Goal: Complete application form: Complete application form

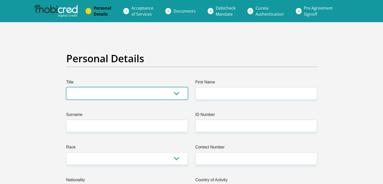
click at [86, 97] on select "Mr Ms Mrs Dr Other" at bounding box center [127, 93] width 122 height 12
select select "Mrs"
click at [66, 87] on select "Mr Ms Mrs Dr Other" at bounding box center [127, 93] width 122 height 12
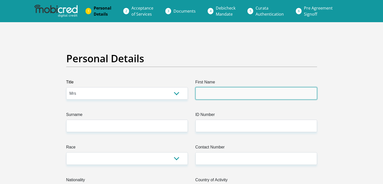
click at [209, 94] on input "First Name" at bounding box center [257, 93] width 122 height 12
type input "Gerdalize"
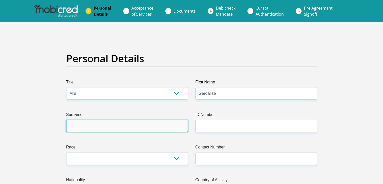
click at [123, 123] on input "Surname" at bounding box center [127, 126] width 122 height 12
type input "Bukes"
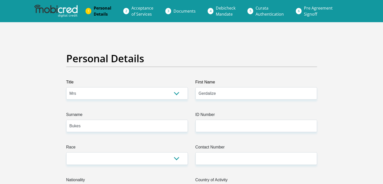
select select "ZAF"
type input "weltevede 51"
type input "vanderbijlpark"
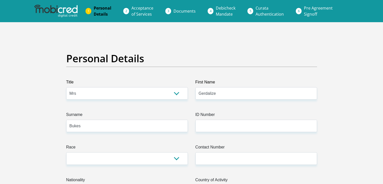
type input "1901"
click at [253, 116] on label "ID Number" at bounding box center [257, 116] width 122 height 8
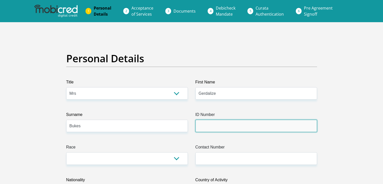
click at [253, 120] on input "ID Number" at bounding box center [257, 126] width 122 height 12
type input "8201190250080"
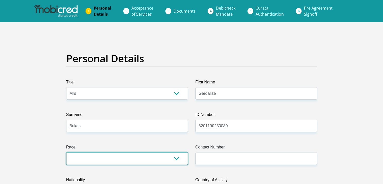
click at [179, 157] on select "Black Coloured Indian White Other" at bounding box center [127, 158] width 122 height 12
select select "4"
click at [66, 152] on select "Black Coloured Indian White Other" at bounding box center [127, 158] width 122 height 12
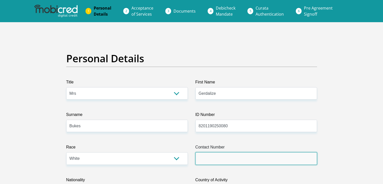
click at [208, 159] on input "Contact Number" at bounding box center [257, 158] width 122 height 12
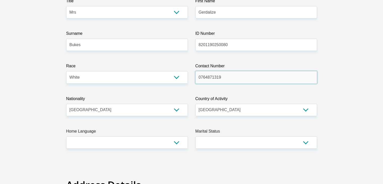
scroll to position [101, 0]
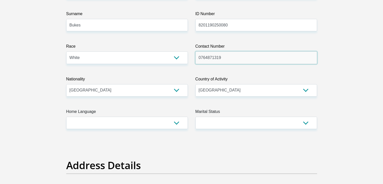
type input "0764871319"
click at [122, 92] on select "South Africa Afghanistan Aland Islands Albania Algeria America Samoa American V…" at bounding box center [127, 90] width 122 height 12
click at [216, 92] on select "South Africa Afghanistan Aland Islands Albania Algeria America Samoa American V…" at bounding box center [257, 90] width 122 height 12
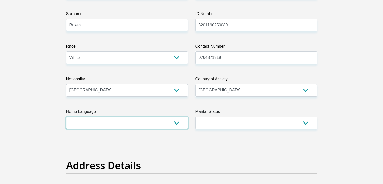
click at [149, 124] on select "Afrikaans English Sepedi South Ndebele Southern Sotho Swati Tsonga Tswana Venda…" at bounding box center [127, 123] width 122 height 12
select select "afr"
click at [66, 117] on select "Afrikaans English Sepedi South Ndebele Southern Sotho Swati Tsonga Tswana Venda…" at bounding box center [127, 123] width 122 height 12
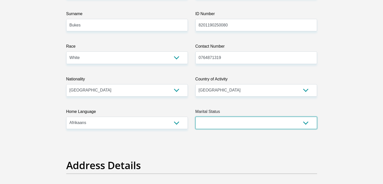
click at [240, 125] on select "Married ANC Single Divorced Widowed Married COP or Customary Law" at bounding box center [257, 123] width 122 height 12
select select "1"
click at [196, 117] on select "Married ANC Single Divorced Widowed Married COP or Customary Law" at bounding box center [257, 123] width 122 height 12
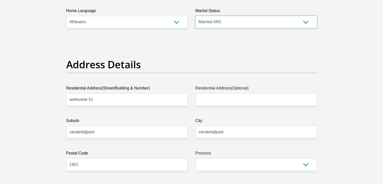
scroll to position [227, 0]
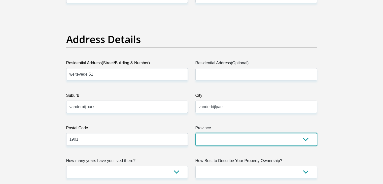
click at [212, 138] on select "Eastern Cape Free State Gauteng KwaZulu-Natal Limpopo Mpumalanga Northern Cape …" at bounding box center [257, 139] width 122 height 12
select select "Gauteng"
click at [196, 133] on select "Eastern Cape Free State Gauteng KwaZulu-Natal Limpopo Mpumalanga Northern Cape …" at bounding box center [257, 139] width 122 height 12
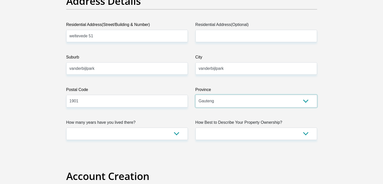
scroll to position [303, 0]
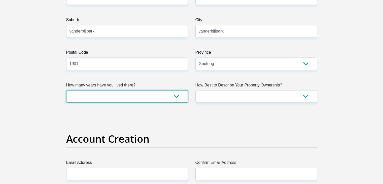
click at [128, 95] on select "less than 1 year 1-3 years 3-5 years 5+ years" at bounding box center [127, 96] width 122 height 12
select select "5"
click at [66, 90] on select "less than 1 year 1-3 years 3-5 years 5+ years" at bounding box center [127, 96] width 122 height 12
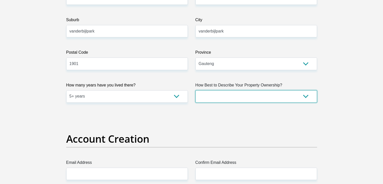
click at [231, 93] on select "Owned Rented Family Owned Company Dwelling" at bounding box center [257, 96] width 122 height 12
select select "Owned"
click at [196, 90] on select "Owned Rented Family Owned Company Dwelling" at bounding box center [257, 96] width 122 height 12
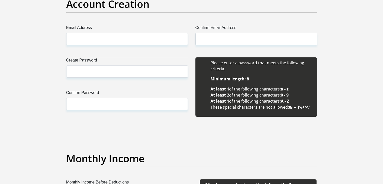
scroll to position [429, 0]
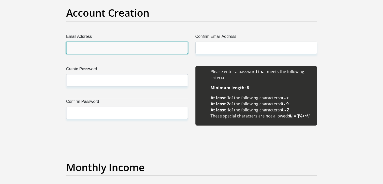
click at [119, 48] on input "Email Address" at bounding box center [127, 48] width 122 height 12
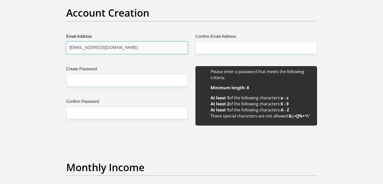
drag, startPoint x: 130, startPoint y: 49, endPoint x: 55, endPoint y: 43, distance: 74.6
type input "1982gerdalizb@gmail.com"
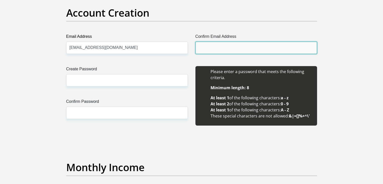
click at [220, 47] on input "Confirm Email Address" at bounding box center [257, 48] width 122 height 12
paste input "1982gerdalizb@gmail.com"
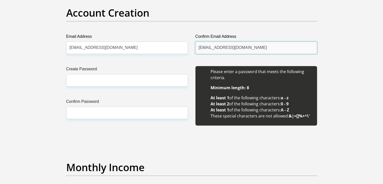
type input "1982gerdalizb@gmail.com"
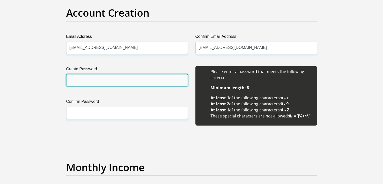
click at [97, 76] on input "Create Password" at bounding box center [127, 80] width 122 height 12
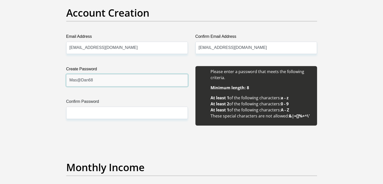
type input "Mas@Dan68"
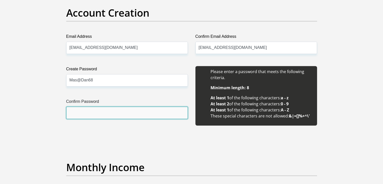
click at [96, 113] on input "Confirm Password" at bounding box center [127, 113] width 122 height 12
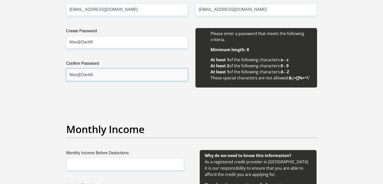
scroll to position [529, 0]
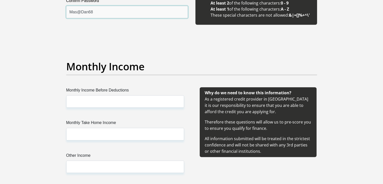
type input "Mas@Dan68"
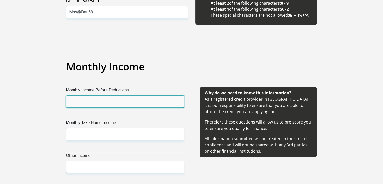
click at [152, 103] on input "Monthly Income Before Deductions" at bounding box center [125, 101] width 118 height 12
type input "32000"
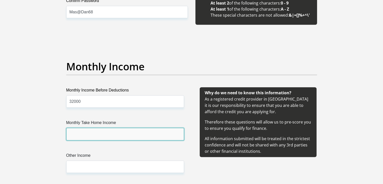
click at [139, 133] on input "Monthly Take Home Income" at bounding box center [125, 134] width 118 height 12
type input "14000"
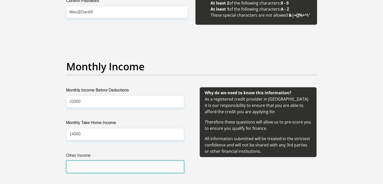
click at [122, 166] on input "Other Income" at bounding box center [125, 167] width 118 height 12
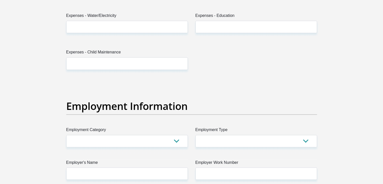
scroll to position [832, 0]
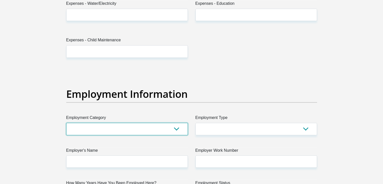
drag, startPoint x: 184, startPoint y: 126, endPoint x: 180, endPoint y: 126, distance: 3.0
click at [183, 126] on select "AGRICULTURE ALCOHOL & TOBACCO CONSTRUCTION MATERIALS METALLURGY EQUIPMENT FOR R…" at bounding box center [127, 129] width 122 height 12
select select "14"
click at [66, 123] on select "AGRICULTURE ALCOHOL & TOBACCO CONSTRUCTION MATERIALS METALLURGY EQUIPMENT FOR R…" at bounding box center [127, 129] width 122 height 12
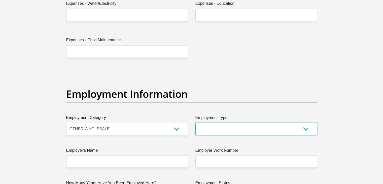
click at [215, 127] on select "College/Lecturer Craft Seller Creative Driver Executive Farmer Forces - Non Com…" at bounding box center [257, 129] width 122 height 12
select select "Sales"
click at [196, 123] on select "College/Lecturer Craft Seller Creative Driver Executive Farmer Forces - Non Com…" at bounding box center [257, 129] width 122 height 12
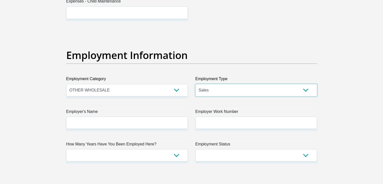
scroll to position [908, 0]
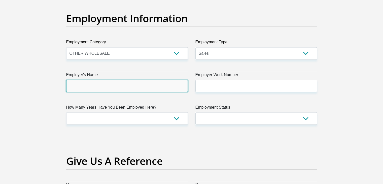
click at [153, 86] on input "Employer's Name" at bounding box center [127, 86] width 122 height 12
type input "SensorSecurity"
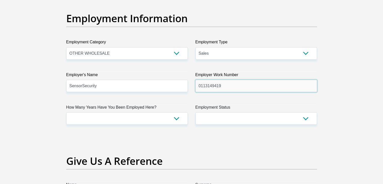
type input "0113149419"
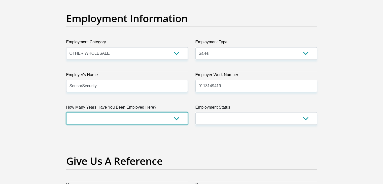
click at [178, 117] on select "less than 1 year 1-3 years 3-5 years 5+ years" at bounding box center [127, 118] width 122 height 12
select select "24"
click at [66, 112] on select "less than 1 year 1-3 years 3-5 years 5+ years" at bounding box center [127, 118] width 122 height 12
click at [257, 106] on label "Employment Status" at bounding box center [257, 108] width 122 height 8
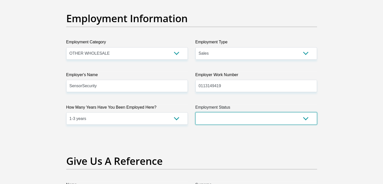
click at [257, 112] on select "Permanent/Full-time Part-time/Casual Contract Worker Self-Employed Housewife Re…" at bounding box center [257, 118] width 122 height 12
click at [245, 123] on select "Permanent/Full-time Part-time/Casual Contract Worker Self-Employed Housewife Re…" at bounding box center [257, 118] width 122 height 12
select select "1"
click at [196, 112] on select "Permanent/Full-time Part-time/Casual Contract Worker Self-Employed Housewife Re…" at bounding box center [257, 118] width 122 height 12
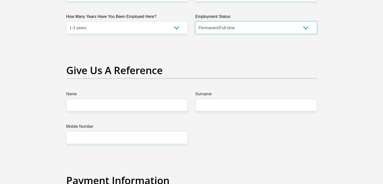
scroll to position [1008, 0]
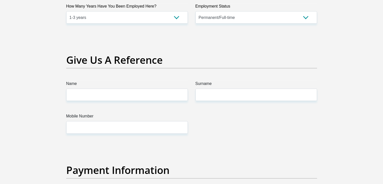
click at [110, 88] on label "Name" at bounding box center [127, 85] width 122 height 8
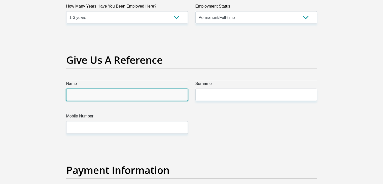
click at [110, 89] on input "Name" at bounding box center [127, 95] width 122 height 12
click at [107, 96] on input "Name" at bounding box center [127, 95] width 122 height 12
type input "Ruyten"
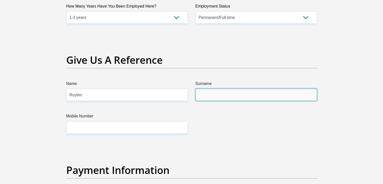
type input "Bukes"
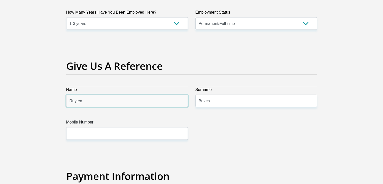
scroll to position [1014, 0]
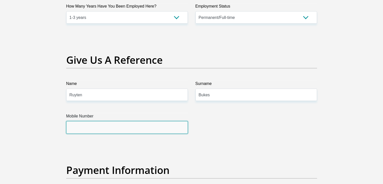
click at [97, 123] on input "Mobile Number" at bounding box center [127, 127] width 122 height 12
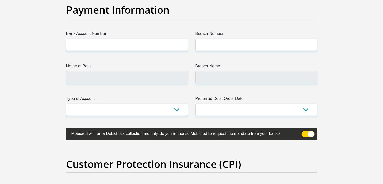
scroll to position [1166, 0]
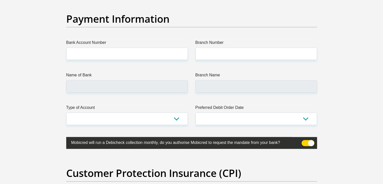
type input "0764871319"
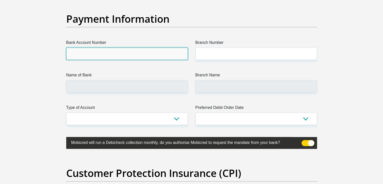
click at [124, 48] on input "Bank Account Number" at bounding box center [127, 54] width 122 height 12
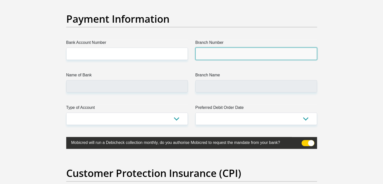
click at [219, 53] on input "Branch Number" at bounding box center [257, 54] width 122 height 12
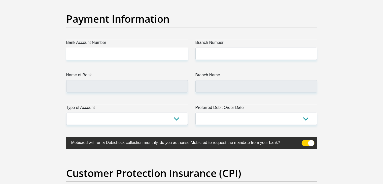
drag, startPoint x: 115, startPoint y: 64, endPoint x: 115, endPoint y: 59, distance: 5.0
click at [116, 56] on input "Bank Account Number" at bounding box center [127, 54] width 122 height 12
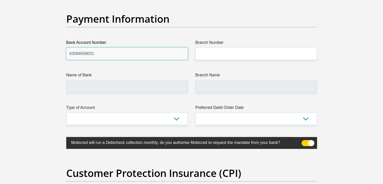
type input "63066559031"
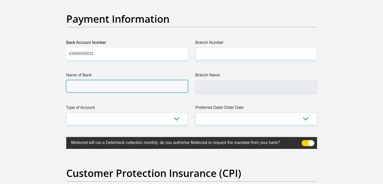
click at [116, 84] on input "Name of Bank" at bounding box center [127, 86] width 122 height 12
click at [96, 84] on input "Name of Bank" at bounding box center [127, 86] width 122 height 12
click at [114, 89] on input "Name of Bank" at bounding box center [127, 86] width 122 height 12
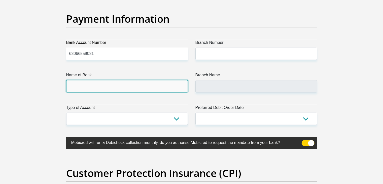
click at [114, 85] on input "Name of Bank" at bounding box center [127, 86] width 122 height 12
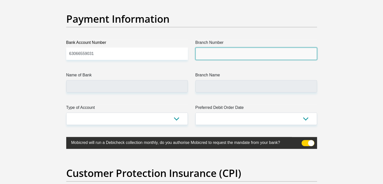
click at [204, 55] on input "Branch Number" at bounding box center [257, 54] width 122 height 12
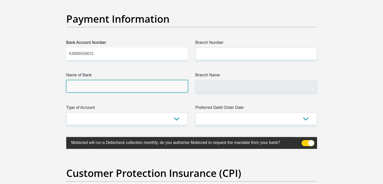
click at [137, 87] on input "Name of Bank" at bounding box center [127, 86] width 122 height 12
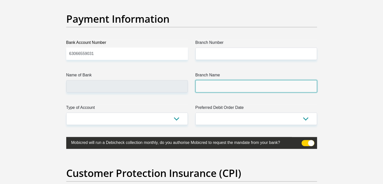
click at [230, 90] on input "Branch Name" at bounding box center [257, 86] width 122 height 12
click at [232, 86] on input "Branch Name" at bounding box center [257, 86] width 122 height 12
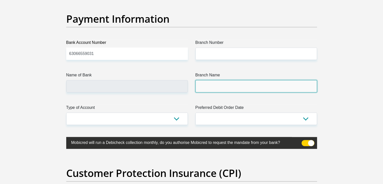
click at [285, 86] on input "Branch Name" at bounding box center [257, 86] width 122 height 12
drag, startPoint x: 285, startPoint y: 86, endPoint x: 228, endPoint y: 88, distance: 57.0
click at [228, 88] on input "Branch Name" at bounding box center [257, 86] width 122 height 12
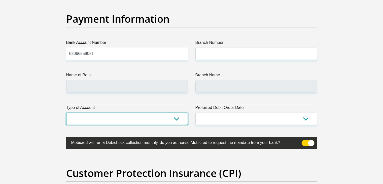
select select "CUR"
click at [66, 113] on select "Cheque Savings" at bounding box center [127, 119] width 122 height 12
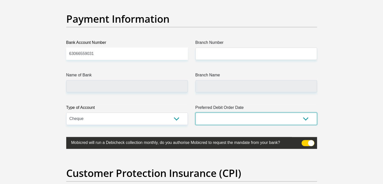
click at [213, 123] on select "1st 2nd 3rd 4th 5th 7th 18th 19th 20th 21st 22nd 23rd 24th 25th 26th 27th 28th …" at bounding box center [257, 119] width 122 height 12
click at [236, 118] on select "1st 2nd 3rd 4th 5th 7th 18th 19th 20th 21st 22nd 23rd 24th 25th 26th 27th 28th …" at bounding box center [257, 119] width 122 height 12
select select "26"
click at [196, 113] on select "1st 2nd 3rd 4th 5th 7th 18th 19th 20th 21st 22nd 23rd 24th 25th 26th 27th 28th …" at bounding box center [257, 119] width 122 height 12
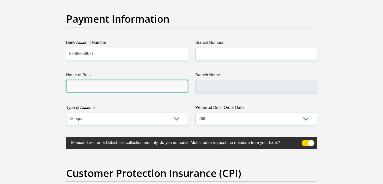
click at [176, 84] on input "Name of Bank" at bounding box center [127, 86] width 122 height 12
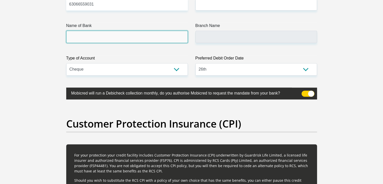
scroll to position [1216, 0]
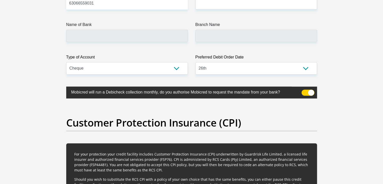
click at [303, 93] on span at bounding box center [308, 93] width 13 height 6
click at [305, 91] on input "checkbox" at bounding box center [305, 91] width 0 height 0
click at [303, 93] on span at bounding box center [308, 93] width 13 height 6
click at [305, 91] on input "checkbox" at bounding box center [305, 91] width 0 height 0
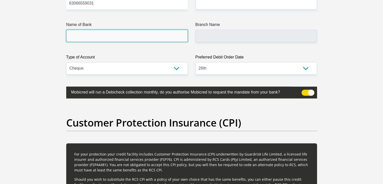
click at [110, 36] on input "Name of Bank" at bounding box center [127, 36] width 122 height 12
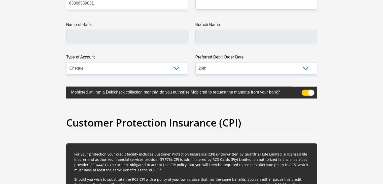
click at [310, 93] on span at bounding box center [308, 93] width 13 height 6
click at [305, 91] on input "checkbox" at bounding box center [305, 91] width 0 height 0
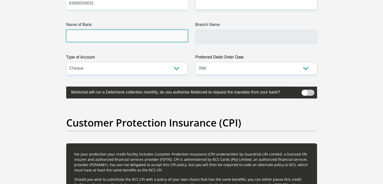
click at [130, 33] on input "Name of Bank" at bounding box center [127, 36] width 122 height 12
click at [131, 36] on input "Name of Bank" at bounding box center [127, 36] width 122 height 12
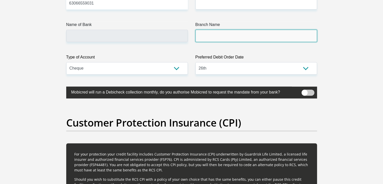
click at [212, 36] on input "Branch Name" at bounding box center [257, 36] width 122 height 12
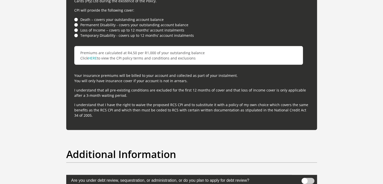
scroll to position [1443, 0]
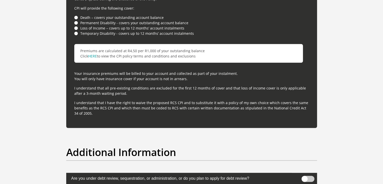
click at [75, 17] on li "Death – covers your outstanding account balance" at bounding box center [191, 17] width 235 height 5
click at [76, 17] on li "Death – covers your outstanding account balance" at bounding box center [191, 17] width 235 height 5
click at [77, 22] on li "Permanent Disability - covers your outstanding account balance" at bounding box center [191, 22] width 235 height 5
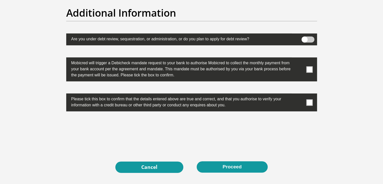
scroll to position [1594, 0]
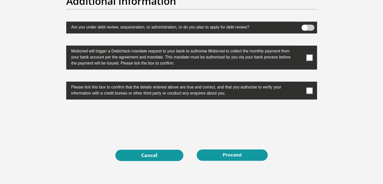
click at [314, 25] on span at bounding box center [308, 28] width 13 height 6
click at [305, 26] on input "checkbox" at bounding box center [305, 26] width 0 height 0
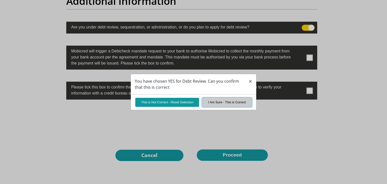
click at [239, 105] on button "I Am Sure - This is Correct" at bounding box center [226, 102] width 49 height 9
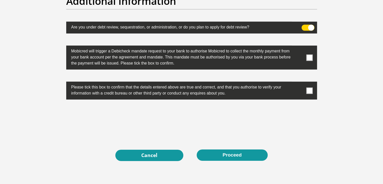
click at [307, 58] on span at bounding box center [310, 57] width 6 height 6
click at [300, 47] on input "checkbox" at bounding box center [300, 47] width 0 height 0
click at [309, 86] on label at bounding box center [191, 91] width 251 height 18
click at [300, 83] on input "checkbox" at bounding box center [300, 83] width 0 height 0
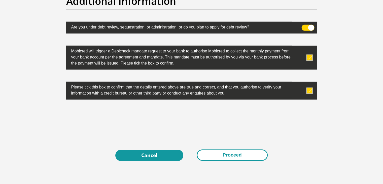
click at [228, 153] on button "Proceed" at bounding box center [232, 154] width 71 height 11
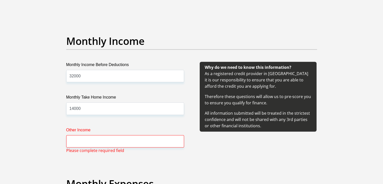
scroll to position [601, 0]
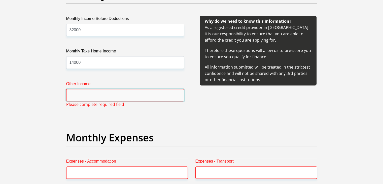
click at [136, 93] on input "Other Income" at bounding box center [125, 95] width 118 height 12
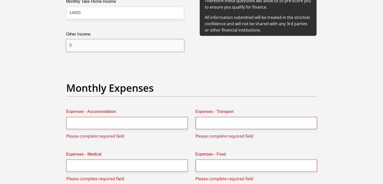
scroll to position [651, 0]
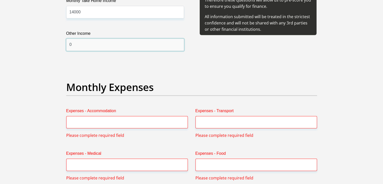
type input "0"
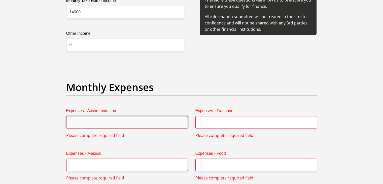
click at [111, 122] on input "Expenses - Accommodation" at bounding box center [127, 122] width 122 height 12
type input "0"
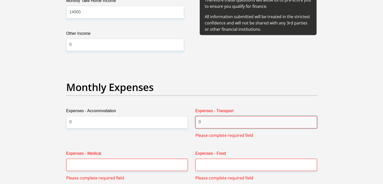
type input "0"
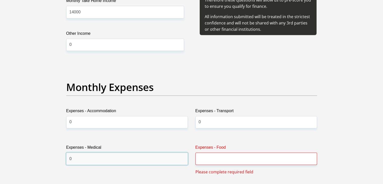
type input "0"
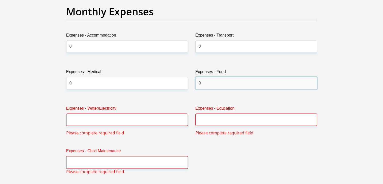
scroll to position [727, 0]
type input "0"
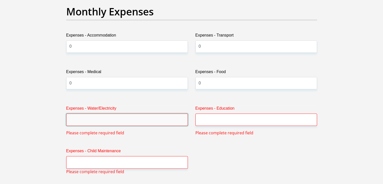
click at [95, 114] on input "Expenses - Water/Electricity" at bounding box center [127, 119] width 122 height 12
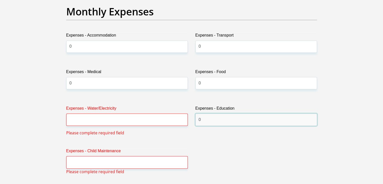
type input "0"
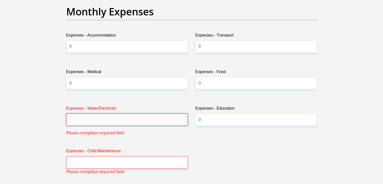
click at [94, 120] on input "Expenses - Water/Electricity" at bounding box center [127, 119] width 122 height 12
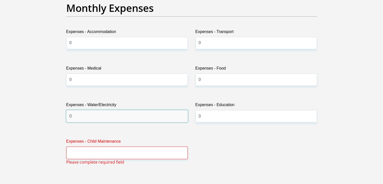
scroll to position [752, 0]
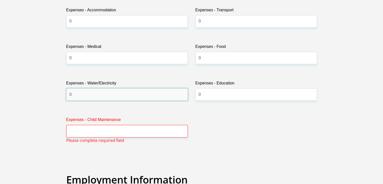
type input "0"
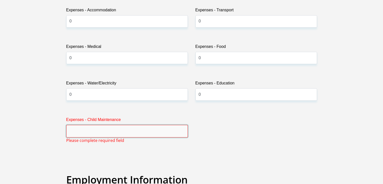
click at [94, 126] on input "Expenses - Child Maintenance" at bounding box center [127, 131] width 122 height 12
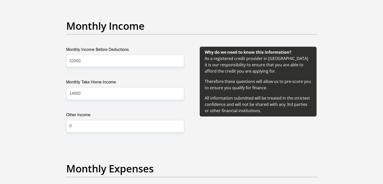
scroll to position [576, 0]
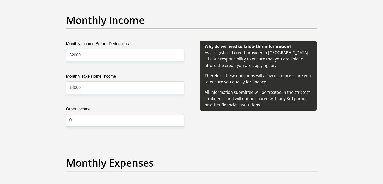
type input "0"
drag, startPoint x: 98, startPoint y: 89, endPoint x: 8, endPoint y: 89, distance: 90.8
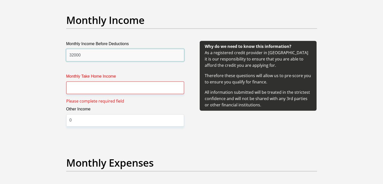
drag, startPoint x: 90, startPoint y: 56, endPoint x: 0, endPoint y: 56, distance: 90.0
type input "."
type input "38000"
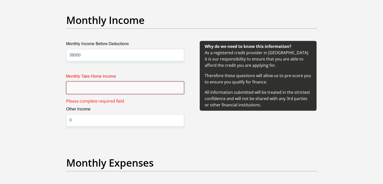
click at [99, 87] on input "Monthly Take Home Income" at bounding box center [125, 87] width 118 height 12
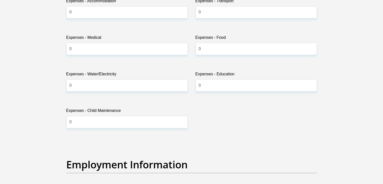
scroll to position [752, 0]
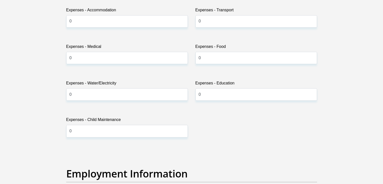
type input "32000"
click at [87, 59] on input "0" at bounding box center [127, 58] width 122 height 12
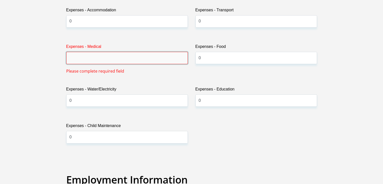
type input "3"
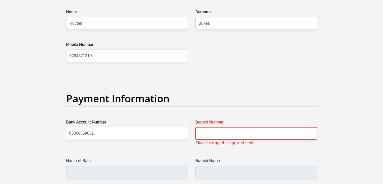
scroll to position [1080, 0]
type input "13300"
click at [237, 133] on input "Branch Number" at bounding box center [257, 133] width 122 height 12
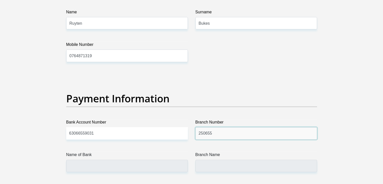
type input "250655"
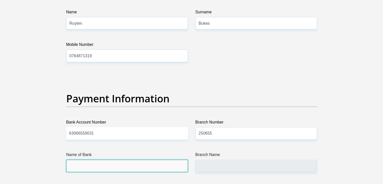
click at [126, 166] on input "Name of Bank" at bounding box center [127, 166] width 122 height 12
type input "FIRSTRAND BANK"
type input "BRANCH 560"
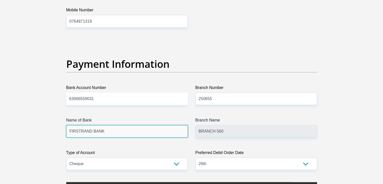
scroll to position [1156, 0]
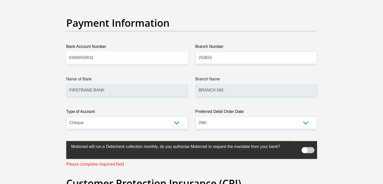
click at [305, 149] on span at bounding box center [308, 150] width 13 height 6
click at [305, 145] on input "checkbox" at bounding box center [305, 145] width 0 height 0
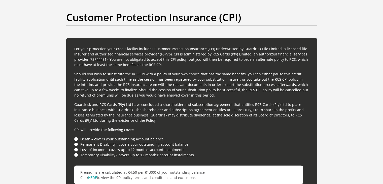
scroll to position [1357, 0]
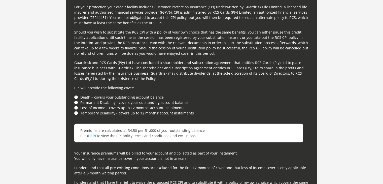
click at [77, 95] on li "Death – covers your outstanding account balance" at bounding box center [191, 97] width 235 height 5
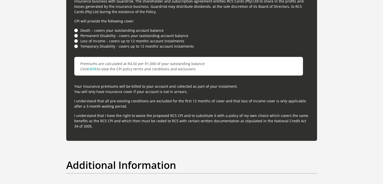
scroll to position [1433, 0]
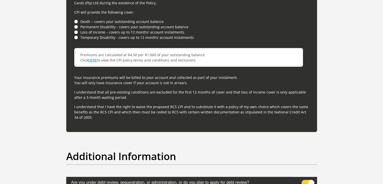
click at [92, 58] on link "HERE" at bounding box center [92, 60] width 9 height 5
click at [76, 19] on li "Death – covers your outstanding account balance" at bounding box center [191, 21] width 235 height 5
click at [76, 21] on li "Death – covers your outstanding account balance" at bounding box center [191, 21] width 235 height 5
click at [77, 24] on li "Permanent Disability - covers your outstanding account balance" at bounding box center [191, 26] width 235 height 5
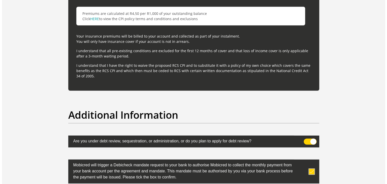
scroll to position [1483, 0]
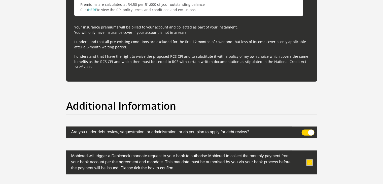
click at [305, 132] on span at bounding box center [308, 133] width 13 height 6
click at [305, 131] on input "checkbox" at bounding box center [305, 131] width 0 height 0
click at [305, 132] on span at bounding box center [308, 133] width 13 height 6
click at [305, 131] on input "checkbox" at bounding box center [305, 131] width 0 height 0
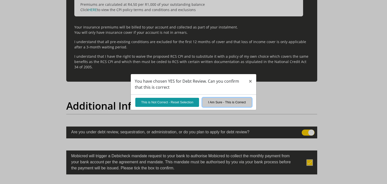
click at [222, 102] on button "I Am Sure - This is Correct" at bounding box center [226, 102] width 49 height 9
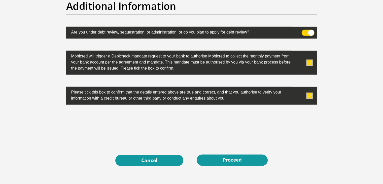
scroll to position [1624, 0]
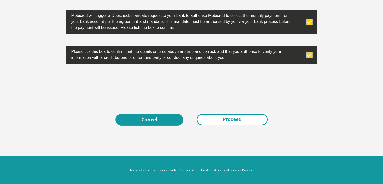
click at [230, 118] on button "Proceed" at bounding box center [232, 119] width 71 height 11
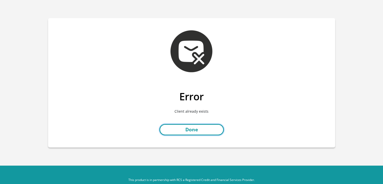
click at [208, 131] on link "Done" at bounding box center [192, 129] width 65 height 11
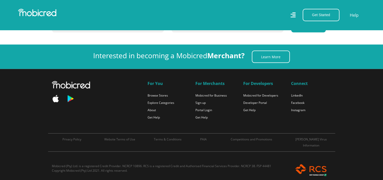
scroll to position [0, 646]
click at [210, 108] on link "Portal Login" at bounding box center [204, 110] width 17 height 4
